Goal: Find specific page/section: Find specific page/section

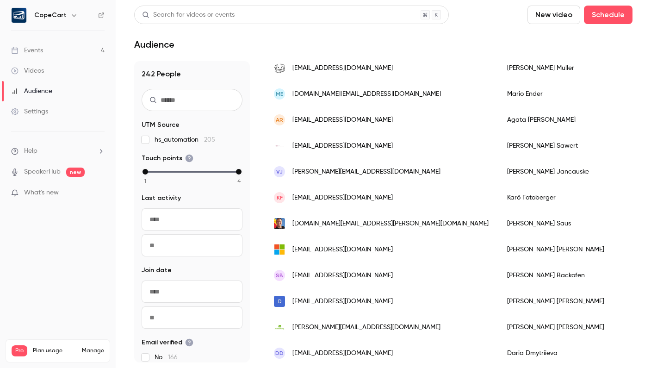
scroll to position [357, 0]
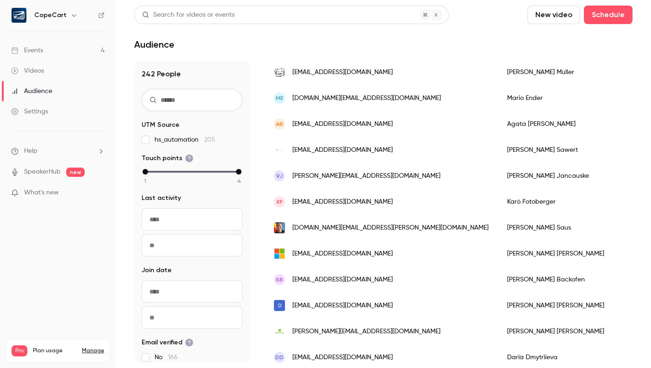
click at [316, 148] on span "[EMAIL_ADDRESS][DOMAIN_NAME]" at bounding box center [343, 150] width 100 height 10
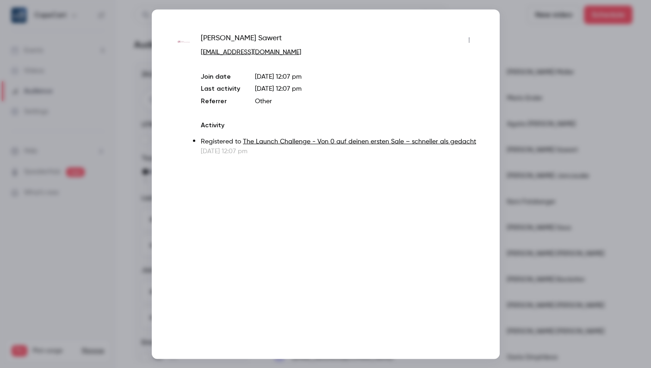
click at [531, 49] on div at bounding box center [325, 184] width 651 height 368
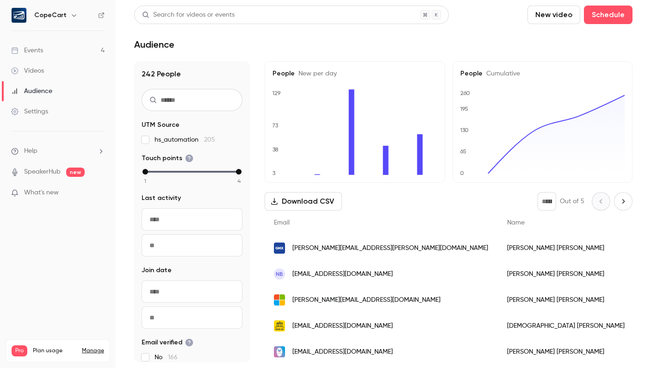
scroll to position [0, 0]
